Goal: Task Accomplishment & Management: Use online tool/utility

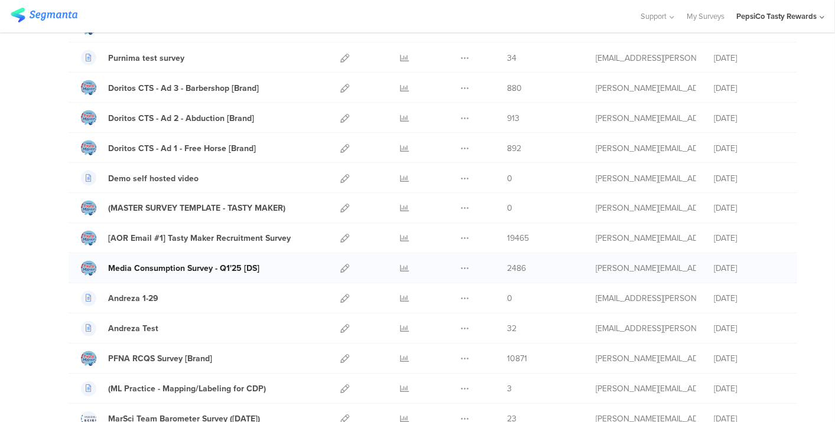
scroll to position [1058, 0]
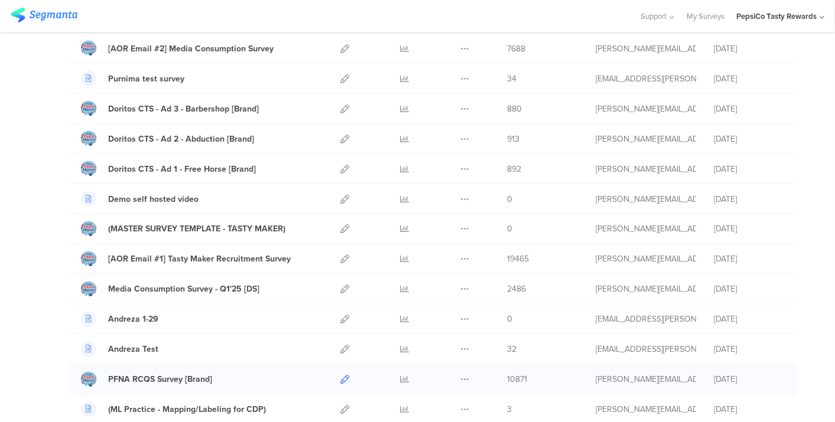
click at [340, 376] on icon at bounding box center [344, 380] width 9 height 9
click at [340, 285] on icon at bounding box center [344, 289] width 9 height 9
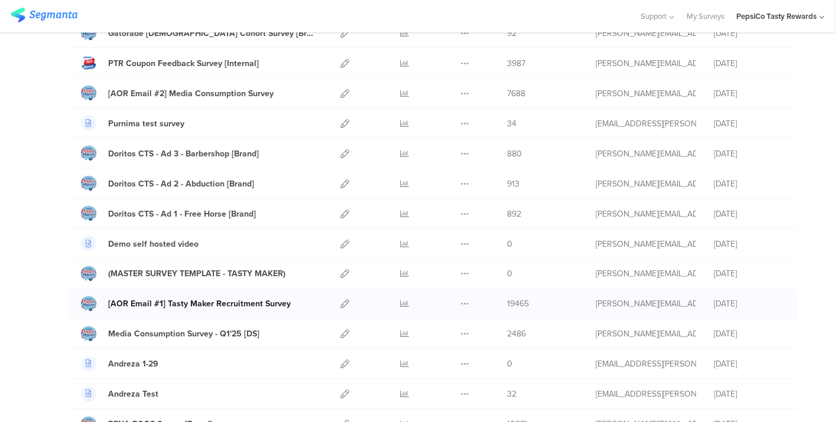
scroll to position [993, 0]
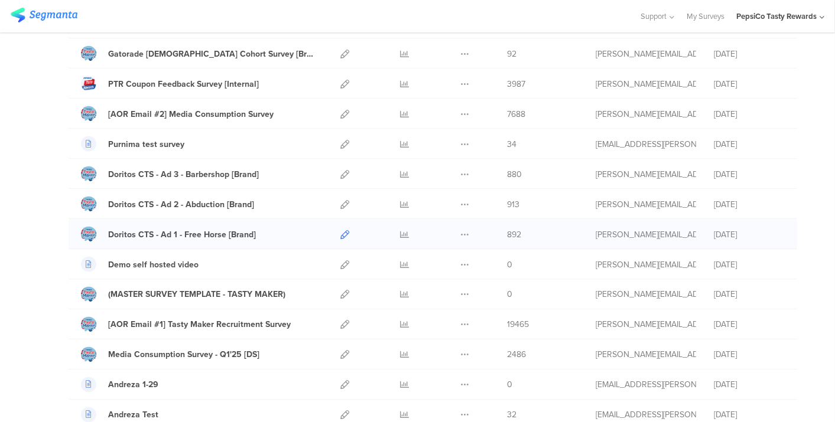
click at [340, 230] on icon at bounding box center [344, 234] width 9 height 9
click at [340, 200] on icon at bounding box center [344, 204] width 9 height 9
click at [340, 170] on icon at bounding box center [344, 174] width 9 height 9
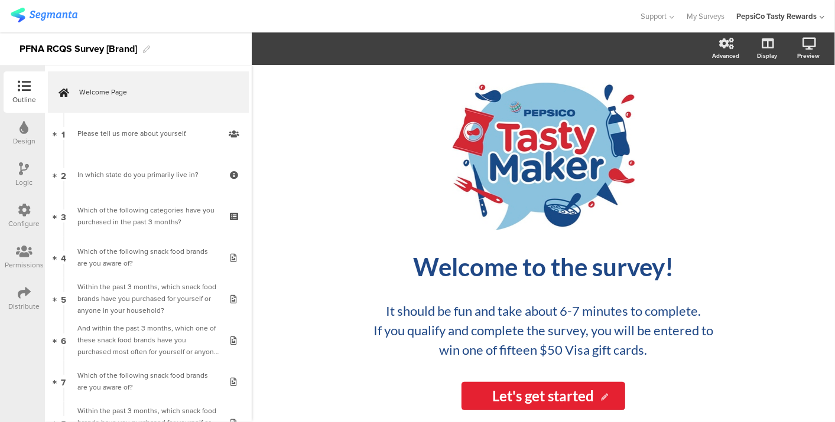
click at [142, 52] on div "PFNA RCQS Survey [Brand]" at bounding box center [126, 48] width 252 height 33
click at [201, 27] on div "Support Help Center Live Chat My Surveys PepsiCo Tasty Rewards ACCOUNTS PepsiCo…" at bounding box center [418, 16] width 814 height 32
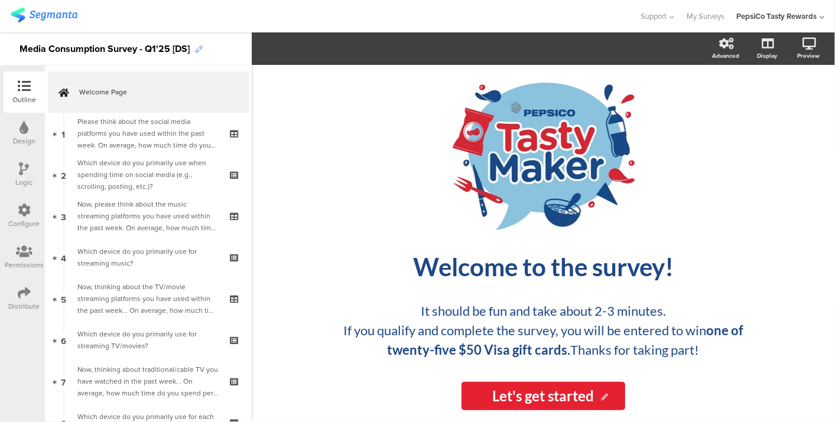
click at [197, 48] on icon at bounding box center [199, 49] width 7 height 7
click at [168, 17] on div at bounding box center [320, 15] width 618 height 19
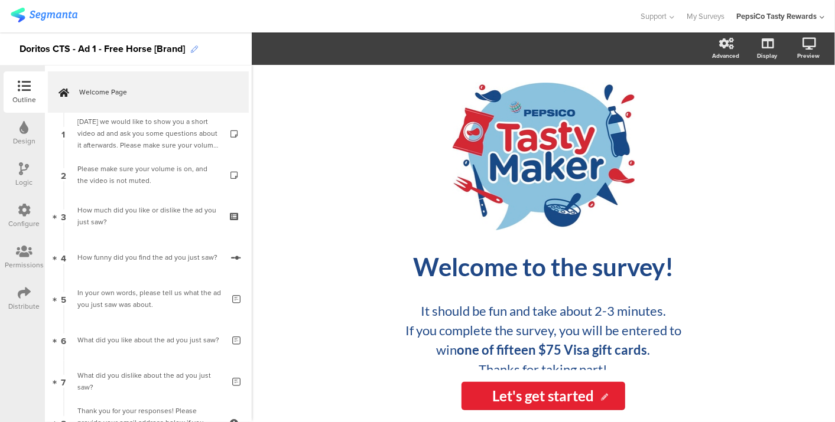
click at [193, 47] on icon at bounding box center [194, 49] width 7 height 7
click at [96, 50] on div "#129_Doritos CTS - Ad 1 - Free Horse [Brand]" at bounding box center [115, 49] width 193 height 19
click at [234, 20] on div at bounding box center [320, 15] width 618 height 19
click at [194, 48] on icon at bounding box center [191, 49] width 7 height 7
click at [97, 52] on div "#129_Doritos CTS - Ad 2 - Abduction [Brand]" at bounding box center [114, 49] width 190 height 19
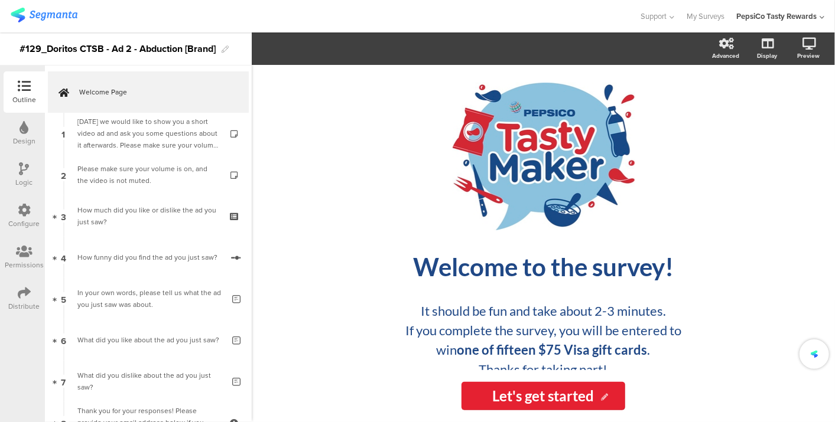
click at [192, 25] on div at bounding box center [320, 15] width 618 height 19
click at [198, 51] on icon at bounding box center [197, 49] width 7 height 7
click at [96, 48] on div "#129_Doritos CTS - Ad 3 - Barbershop [Brand]" at bounding box center [117, 49] width 196 height 19
click at [151, 30] on div "Support Help Center Live Chat My Surveys PepsiCo Tasty Rewards ACCOUNTS PepsiCo…" at bounding box center [418, 16] width 814 height 32
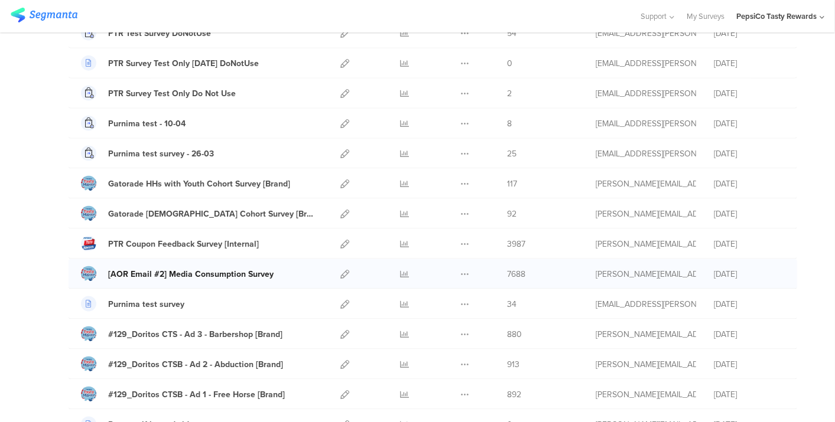
scroll to position [853, 0]
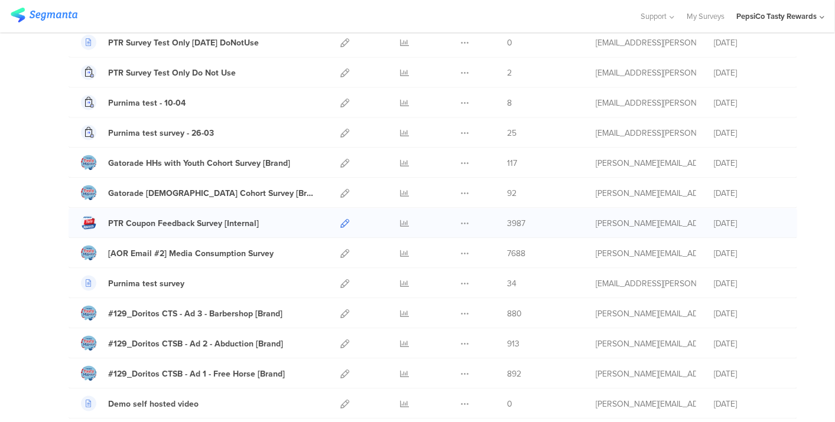
click at [340, 219] on icon at bounding box center [344, 223] width 9 height 9
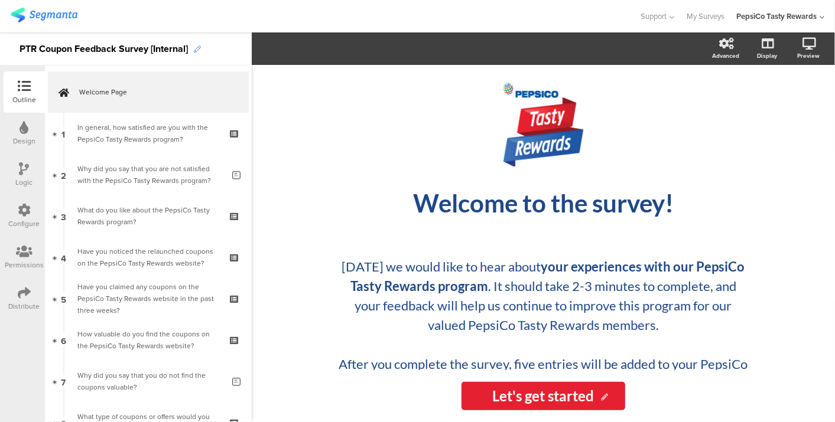
click at [199, 50] on icon at bounding box center [197, 49] width 7 height 7
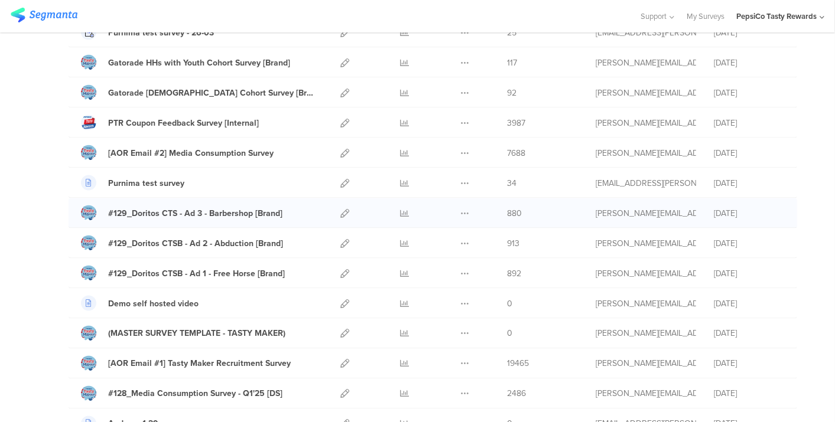
scroll to position [954, 0]
click at [340, 209] on icon at bounding box center [344, 213] width 9 height 9
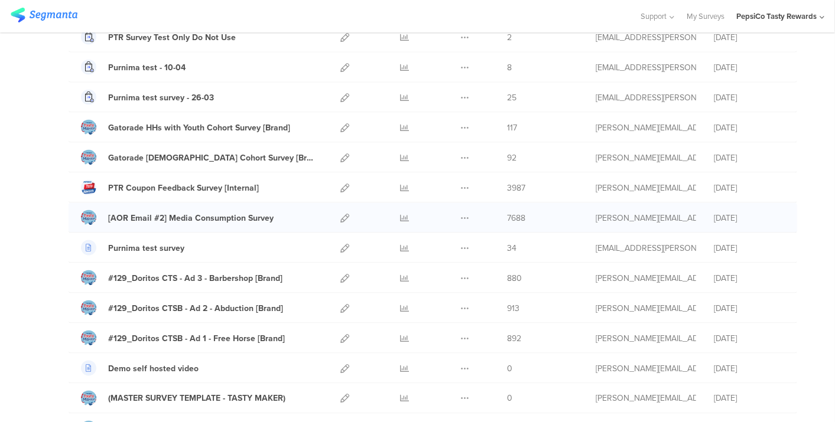
scroll to position [823, 0]
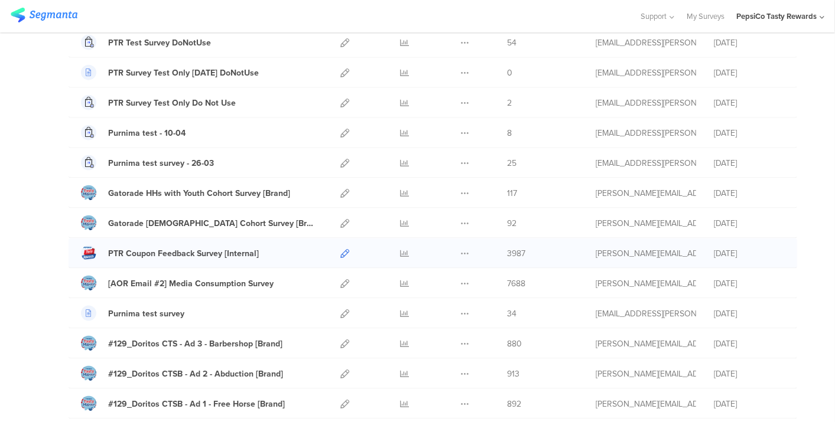
click at [340, 249] on icon at bounding box center [344, 253] width 9 height 9
click at [340, 219] on icon at bounding box center [344, 223] width 9 height 9
click at [340, 189] on icon at bounding box center [344, 193] width 9 height 9
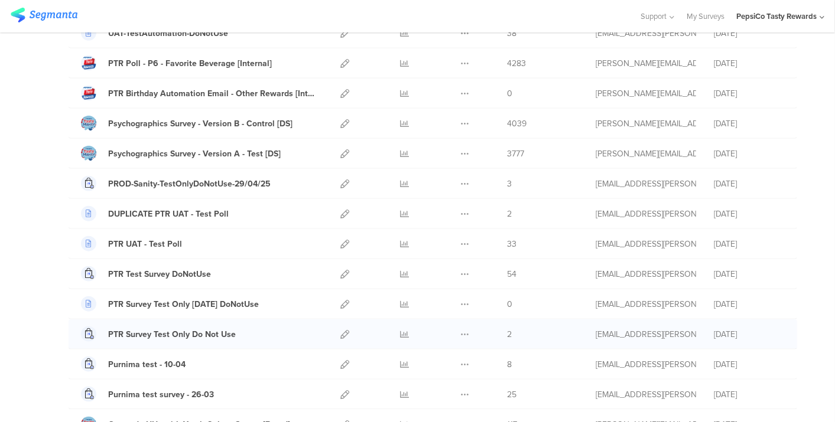
scroll to position [560, 0]
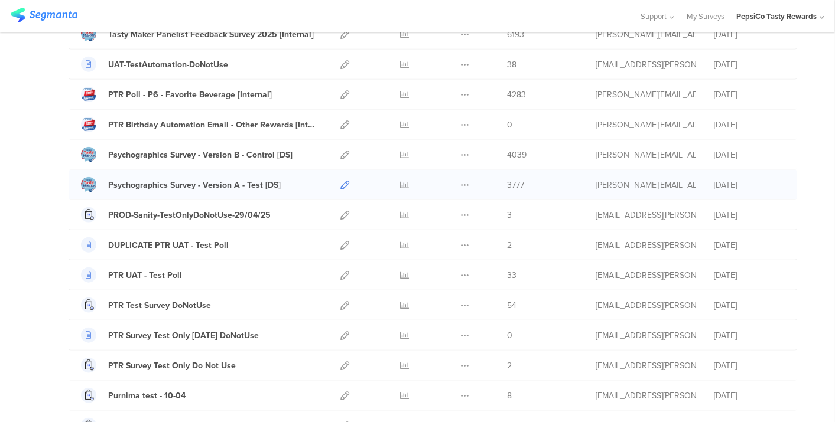
click at [340, 181] on icon at bounding box center [344, 185] width 9 height 9
click at [340, 152] on icon at bounding box center [344, 155] width 9 height 9
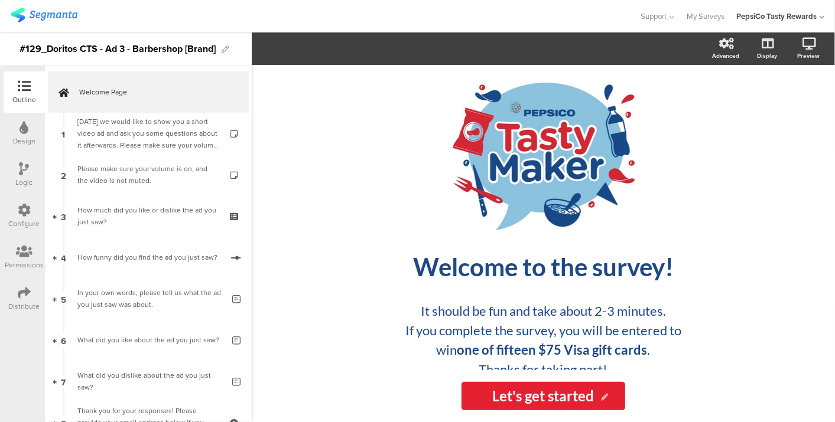
click at [223, 46] on icon at bounding box center [225, 49] width 7 height 7
click at [223, 48] on icon at bounding box center [225, 49] width 7 height 7
click at [97, 45] on div "#129_Doritos CTS - Ad 3 - Barbershop [Brand]" at bounding box center [117, 49] width 196 height 19
click at [210, 25] on div at bounding box center [320, 15] width 618 height 19
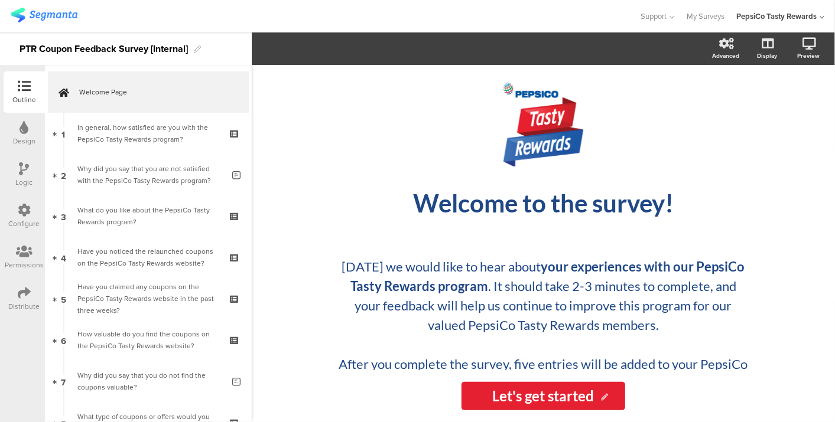
click at [194, 51] on div "PTR Coupon Feedback Survey [Internal]" at bounding box center [126, 48] width 252 height 33
click at [379, 8] on div at bounding box center [320, 15] width 618 height 19
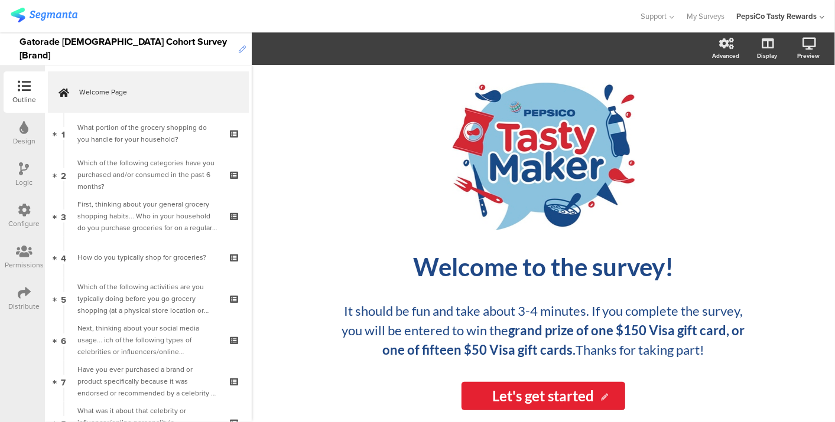
click at [239, 52] on icon at bounding box center [242, 49] width 7 height 7
click at [257, 17] on div at bounding box center [320, 15] width 618 height 19
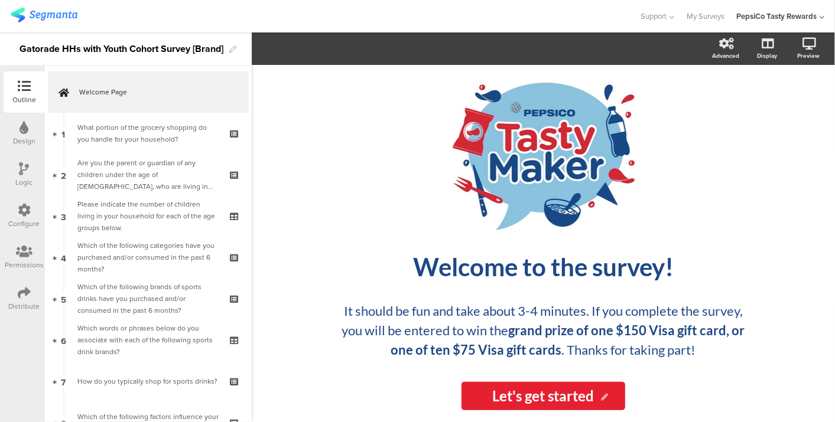
click at [233, 44] on div "Gatorade HHs with Youth Cohort Survey [Brand]" at bounding box center [126, 48] width 252 height 33
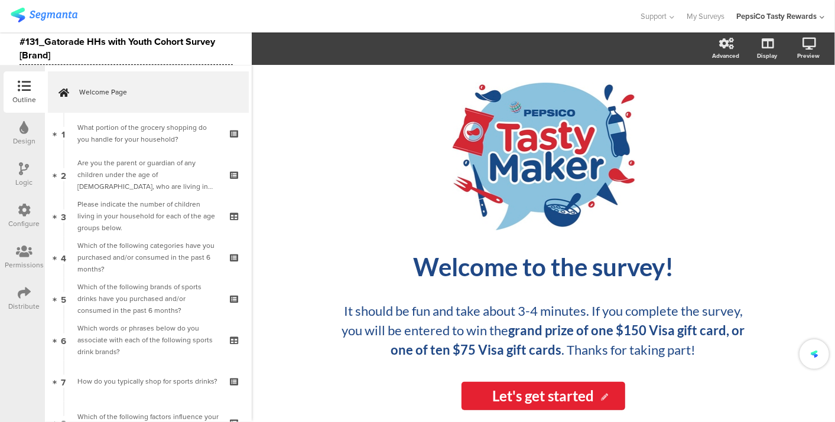
click at [136, 15] on div at bounding box center [320, 15] width 618 height 19
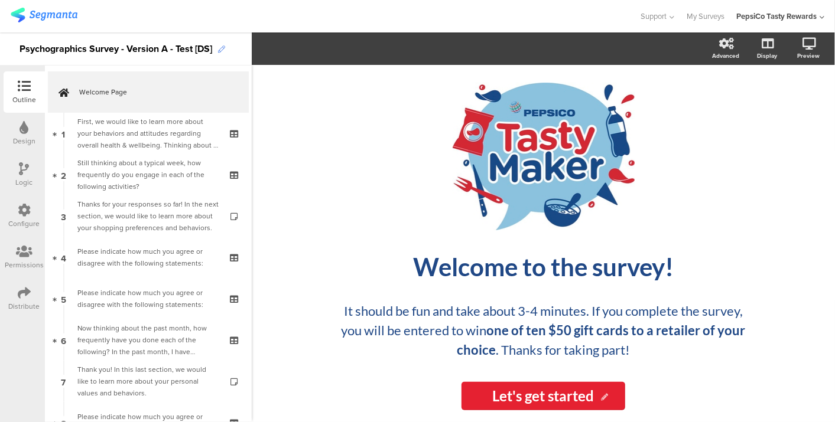
click at [222, 47] on icon at bounding box center [221, 49] width 7 height 7
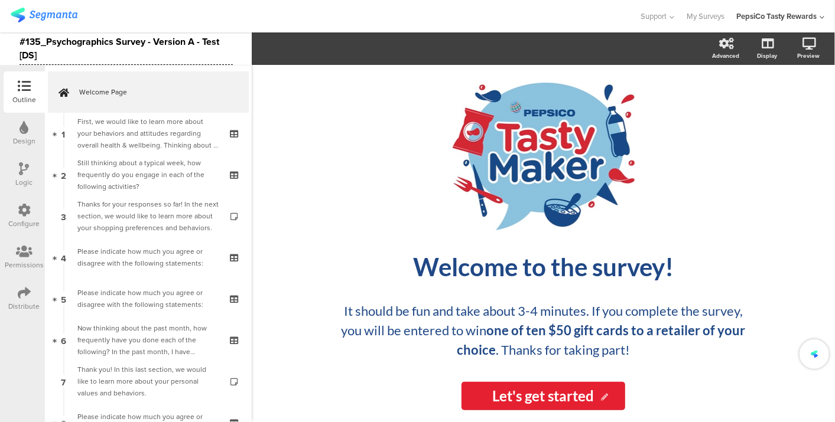
click at [256, 16] on div at bounding box center [320, 15] width 618 height 19
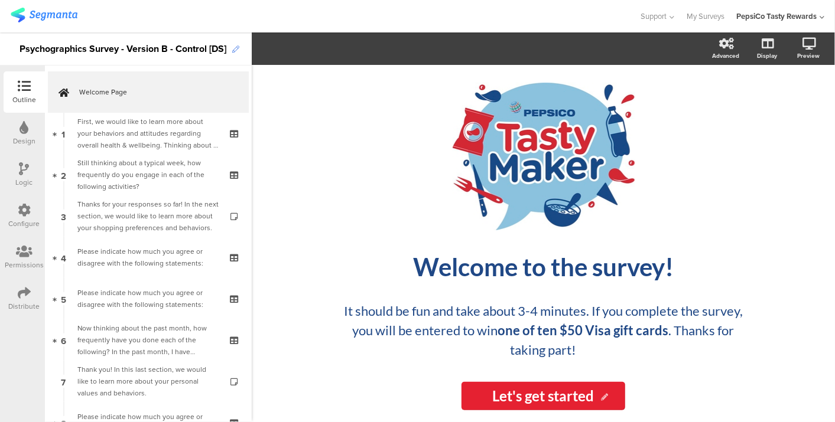
click at [238, 50] on icon at bounding box center [235, 49] width 7 height 7
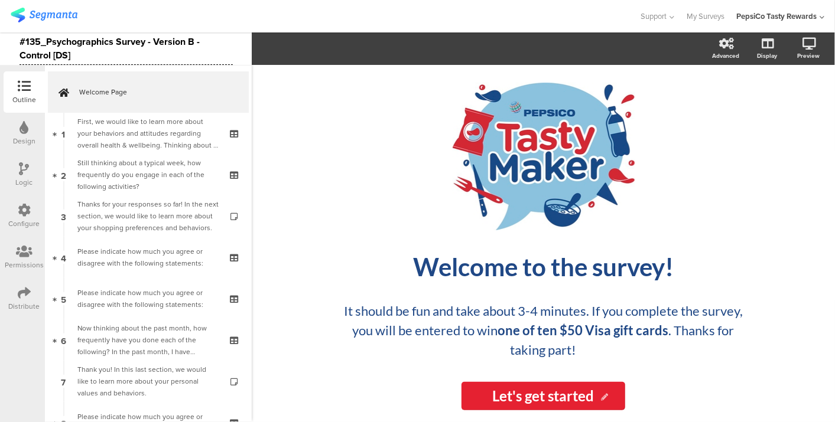
click at [337, 14] on div at bounding box center [320, 15] width 618 height 19
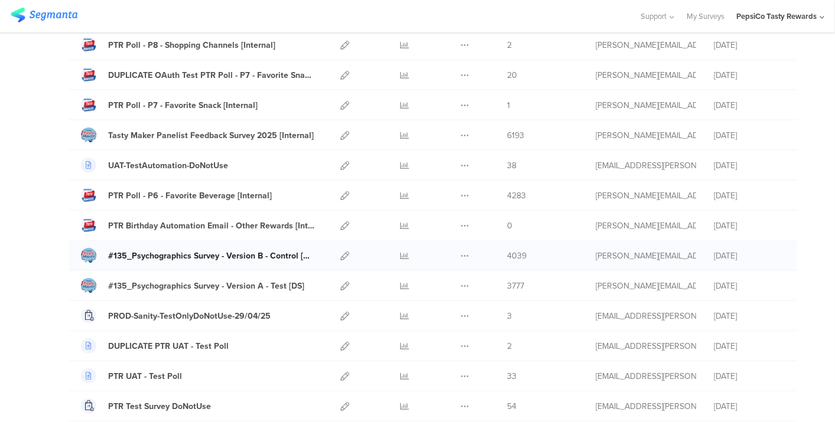
scroll to position [393, 0]
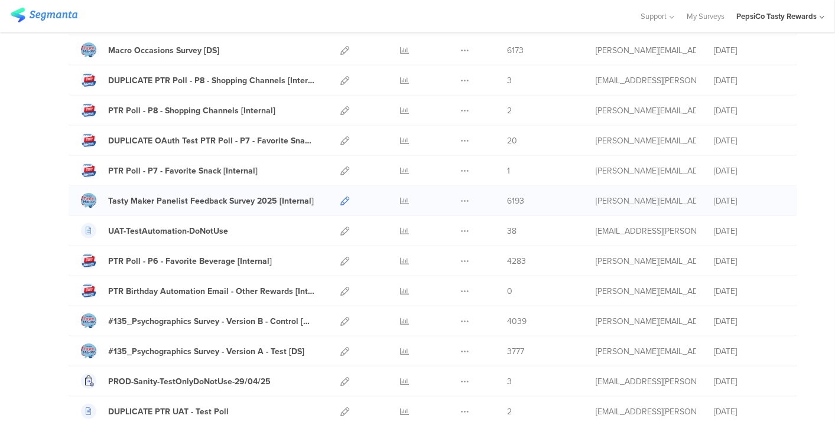
click at [340, 199] on icon at bounding box center [344, 201] width 9 height 9
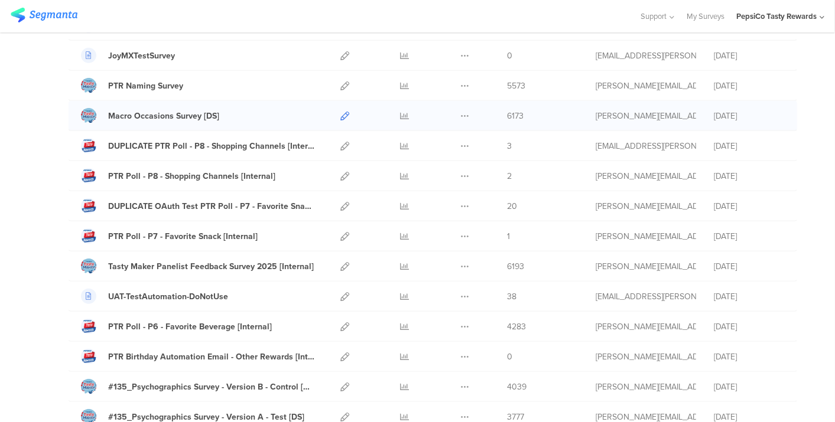
click at [340, 112] on icon at bounding box center [344, 116] width 9 height 9
click at [340, 77] on link at bounding box center [344, 86] width 9 height 30
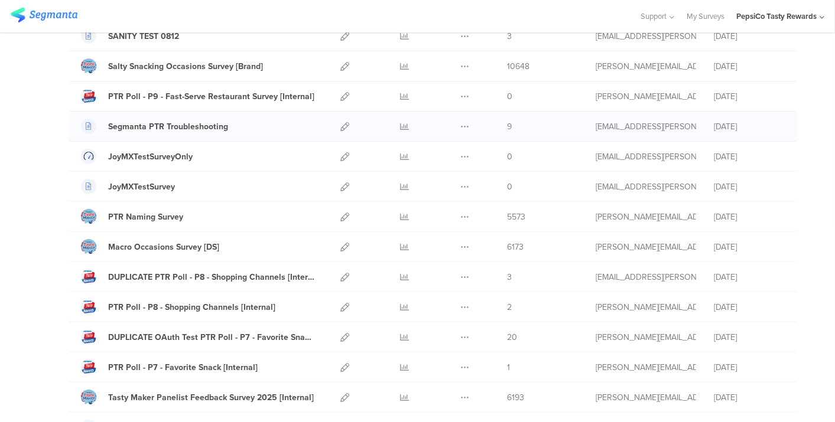
scroll to position [131, 0]
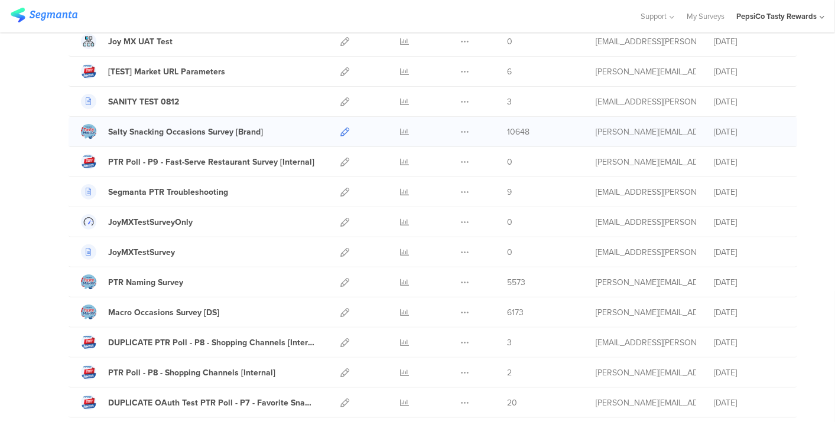
click at [340, 131] on icon at bounding box center [344, 132] width 9 height 9
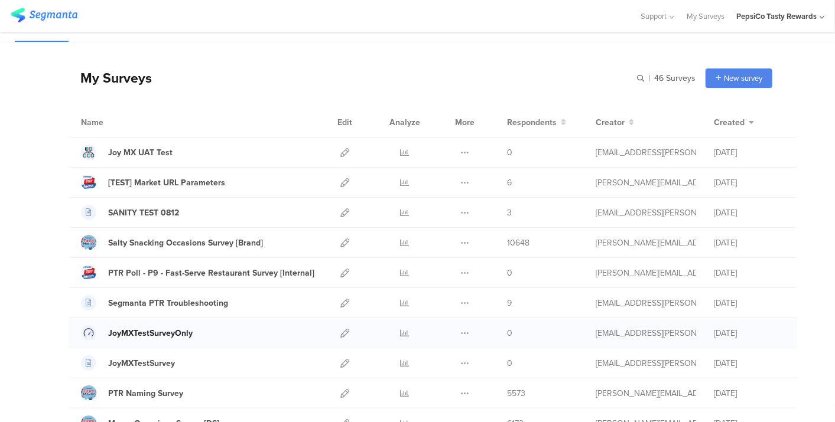
scroll to position [0, 0]
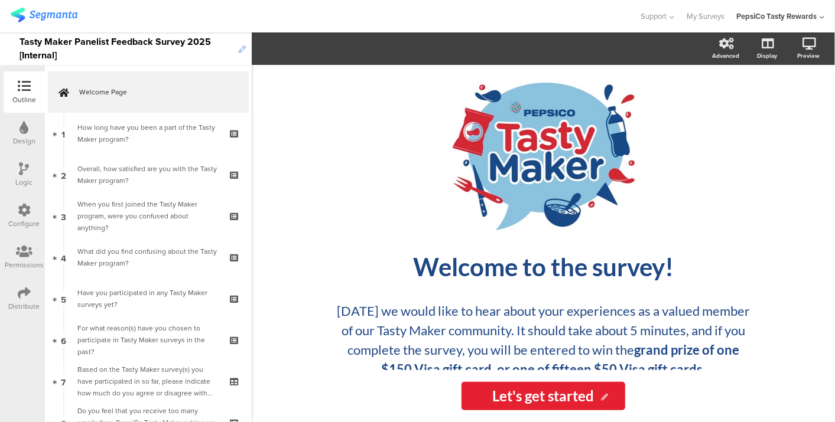
click at [242, 48] on icon at bounding box center [242, 49] width 7 height 7
click at [574, 14] on div at bounding box center [320, 15] width 618 height 19
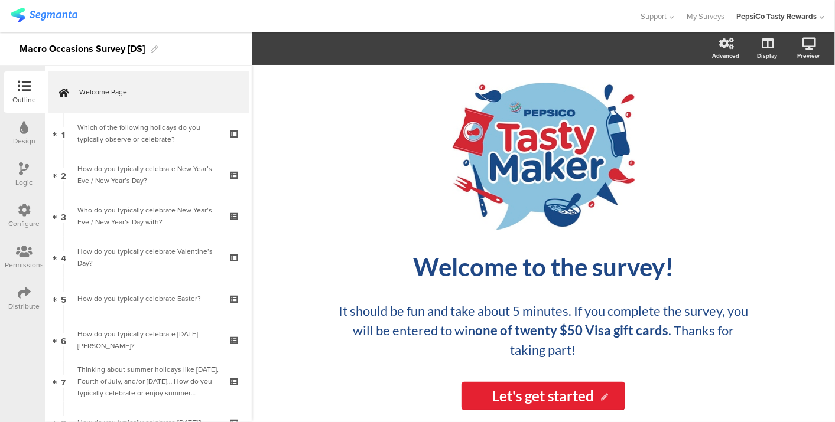
click at [158, 52] on div "Macro Occasions Survey [DS]" at bounding box center [126, 48] width 252 height 33
click at [157, 50] on icon at bounding box center [154, 49] width 7 height 7
click at [193, 19] on div at bounding box center [320, 15] width 618 height 19
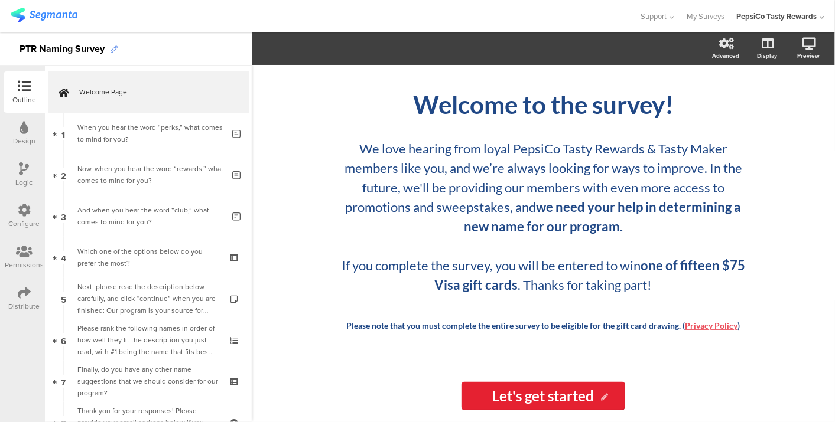
click at [117, 46] on icon at bounding box center [113, 49] width 7 height 7
click at [129, 48] on div "#141_PTR Naming Survey" at bounding box center [74, 49] width 110 height 19
click at [206, 11] on div at bounding box center [320, 15] width 618 height 19
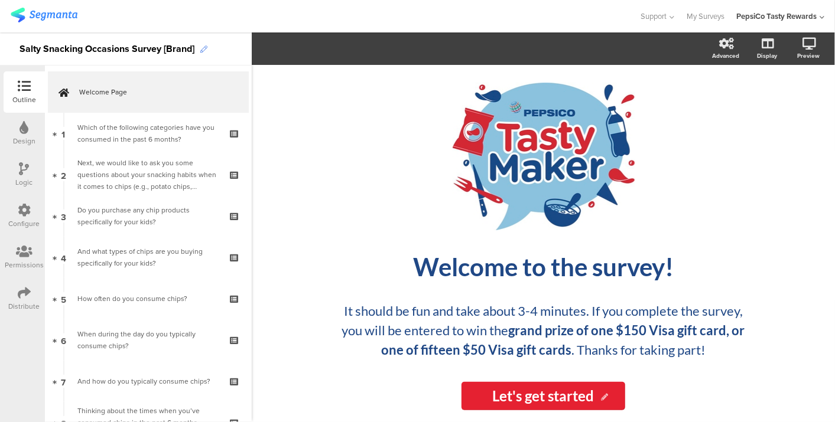
click at [206, 46] on icon at bounding box center [203, 49] width 7 height 7
click at [227, 22] on div at bounding box center [320, 15] width 618 height 19
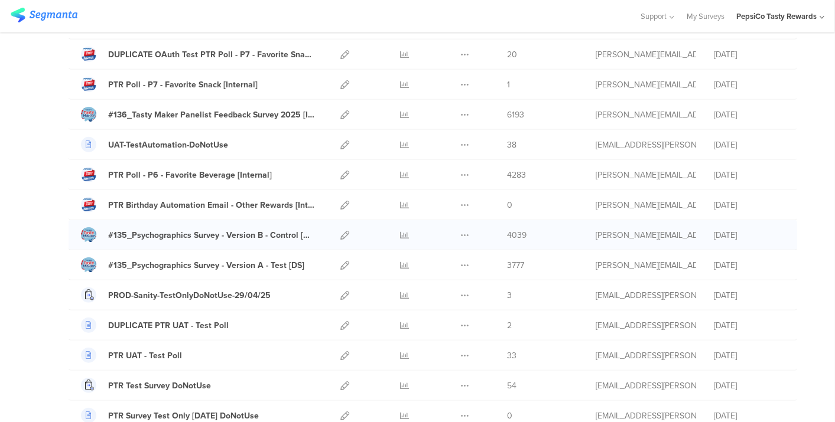
scroll to position [459, 0]
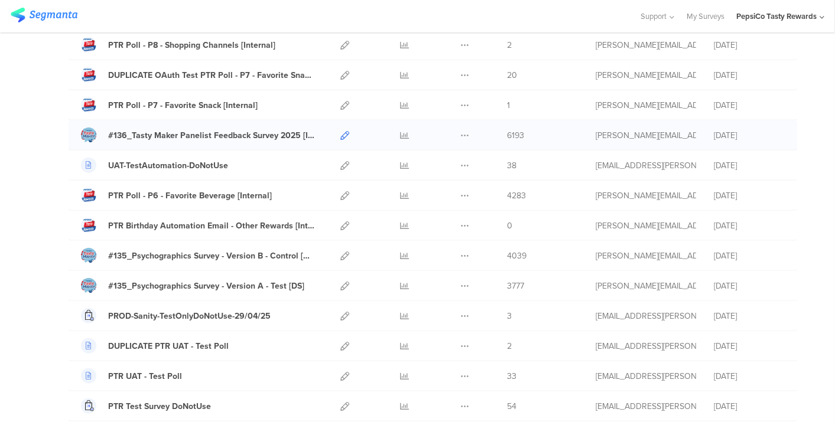
click at [340, 132] on icon at bounding box center [344, 135] width 9 height 9
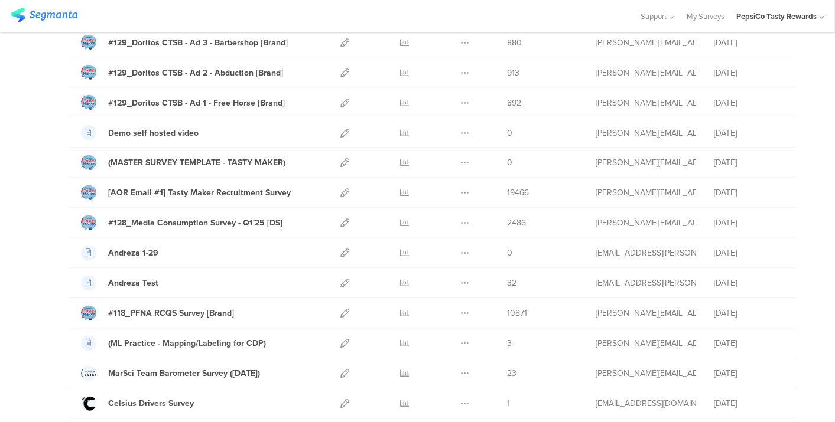
scroll to position [1190, 0]
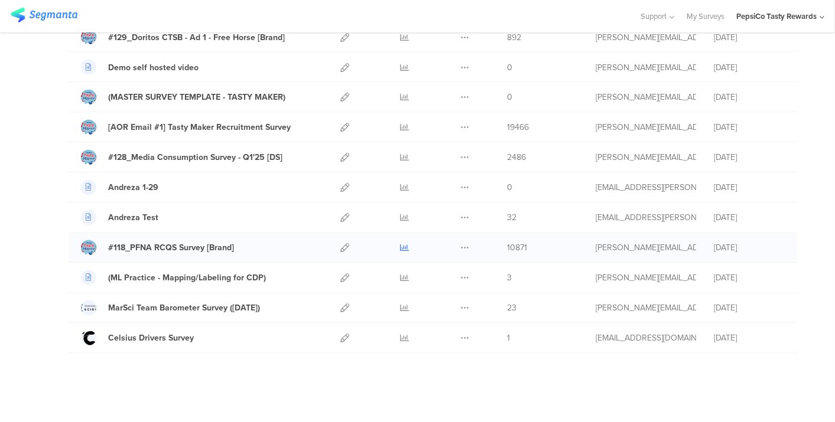
click at [401, 244] on icon at bounding box center [405, 248] width 9 height 9
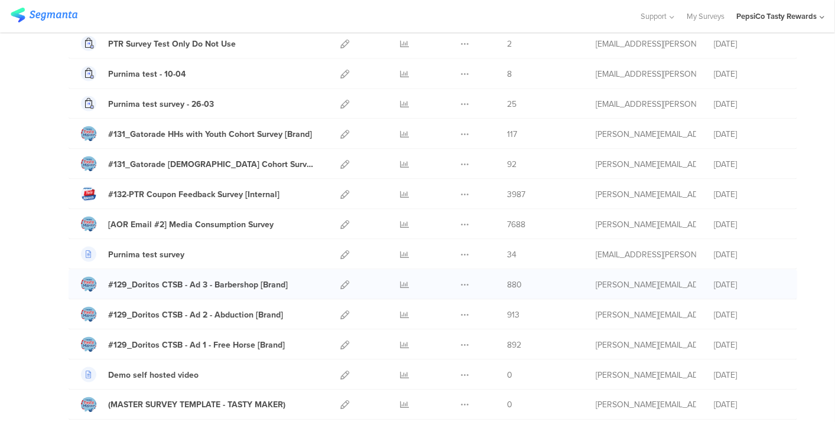
scroll to position [861, 0]
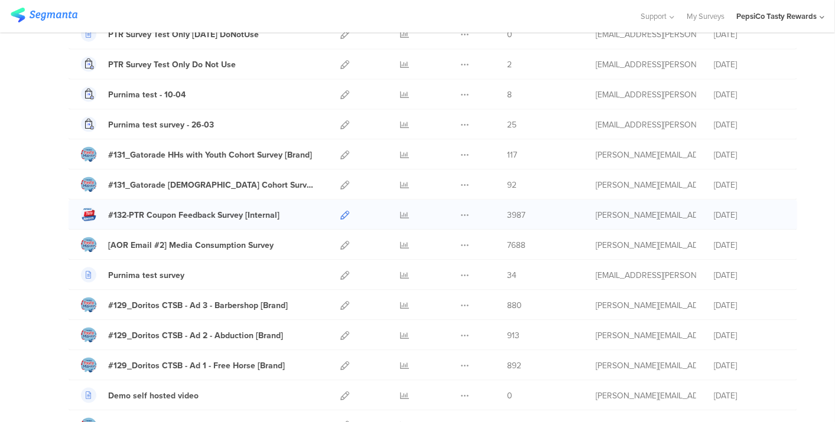
click at [340, 211] on icon at bounding box center [344, 215] width 9 height 9
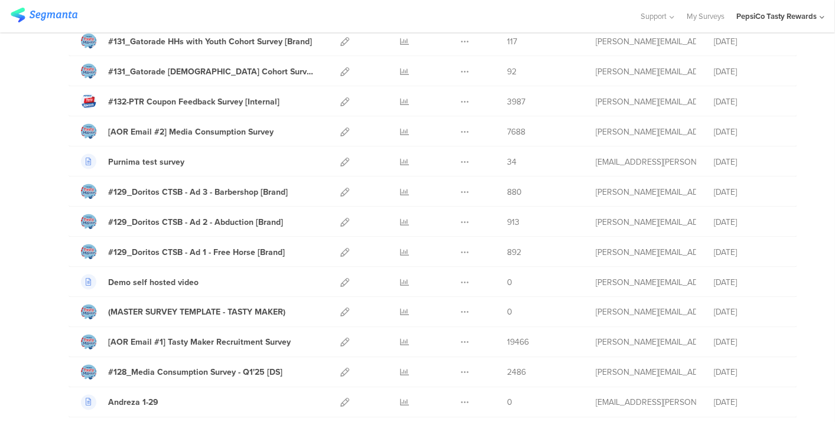
scroll to position [980, 0]
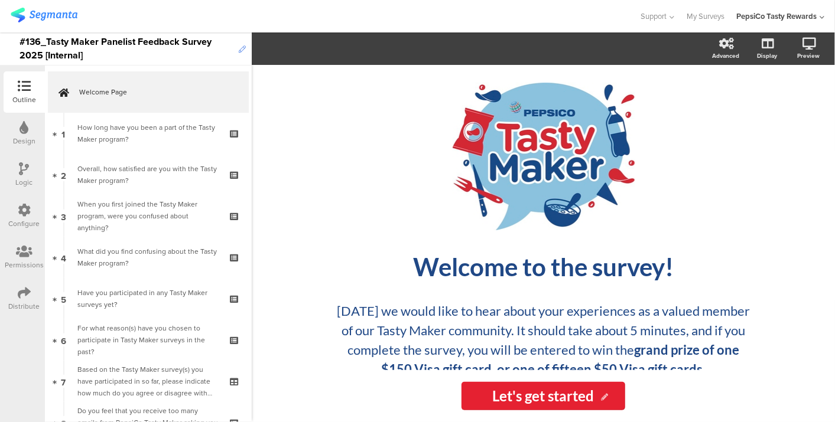
click at [241, 51] on icon at bounding box center [242, 49] width 7 height 7
click at [19, 54] on div "#136_Tasty Maker Panelist Feedback Survey 2025 [Internal]" at bounding box center [125, 48] width 213 height 32
click at [42, 55] on div "#136_Tasty Maker Panelist Feedback Survey (2025 [Internal]" at bounding box center [125, 48] width 213 height 32
click at [151, 21] on div at bounding box center [320, 15] width 618 height 19
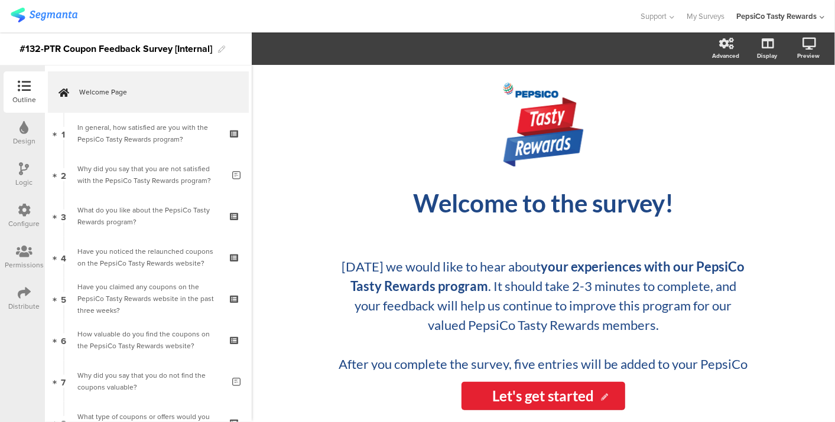
click at [222, 54] on div "#132-PTR Coupon Feedback Survey [Internal]" at bounding box center [126, 48] width 252 height 33
click at [44, 47] on div "#132-PTR Coupon Feedback Survey [Internal]" at bounding box center [115, 49] width 193 height 19
click at [293, 20] on div at bounding box center [320, 15] width 618 height 19
